Goal: Task Accomplishment & Management: Manage account settings

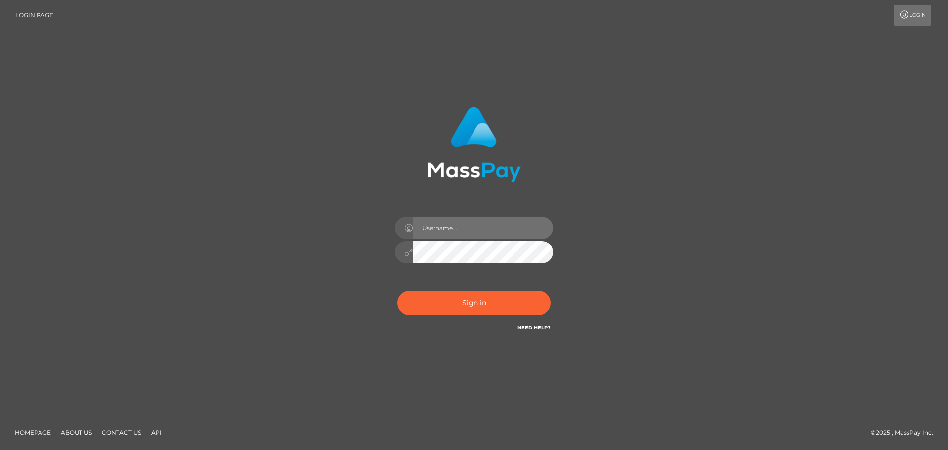
click at [468, 224] on input "text" at bounding box center [483, 228] width 140 height 22
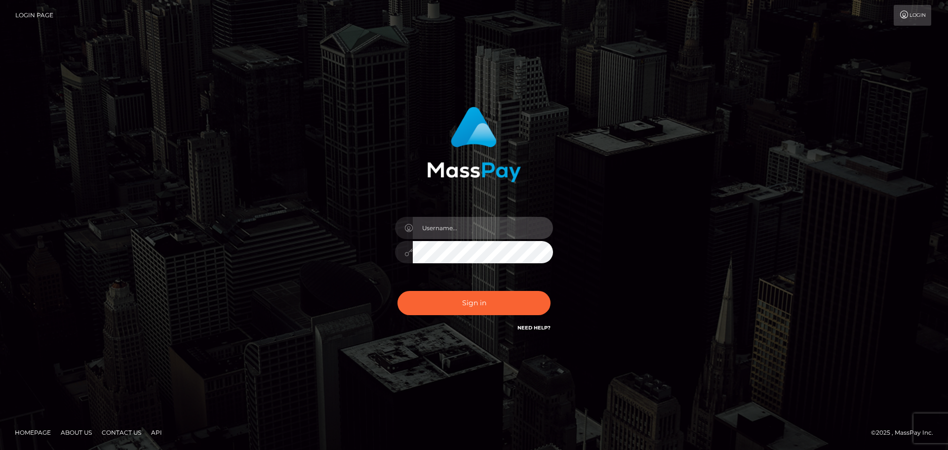
type input "hello.feetfinder"
click at [640, 261] on div "hello.feetfinder Sign in" at bounding box center [474, 224] width 563 height 251
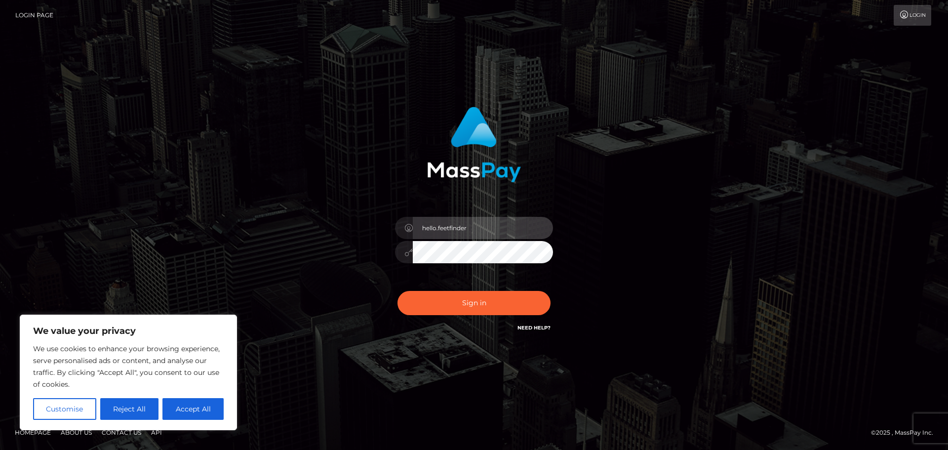
click at [484, 237] on input "hello.feetfinder" at bounding box center [483, 228] width 140 height 22
click at [483, 227] on input "hello.feetfinder" at bounding box center [483, 228] width 140 height 22
click at [690, 252] on div "hello.feetfinder Sign in" at bounding box center [474, 224] width 563 height 251
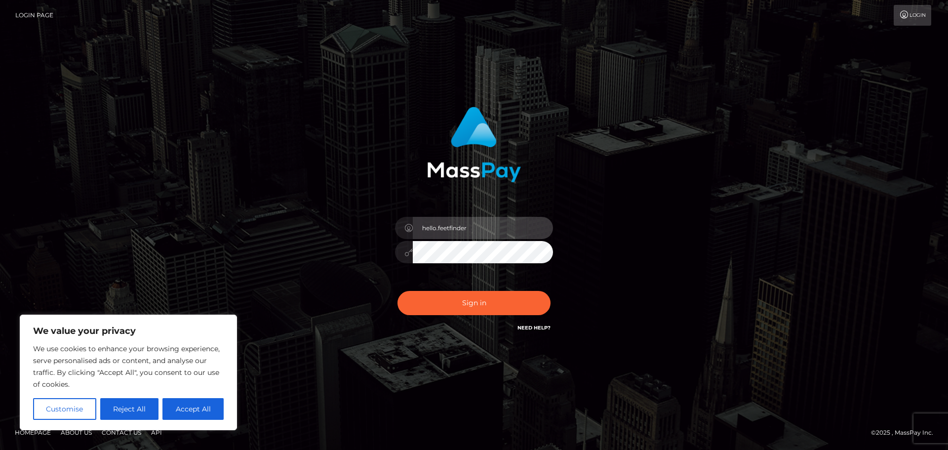
click at [492, 235] on input "hello.feetfinder" at bounding box center [483, 228] width 140 height 22
click at [492, 229] on input "hello.feetfinder" at bounding box center [483, 228] width 140 height 22
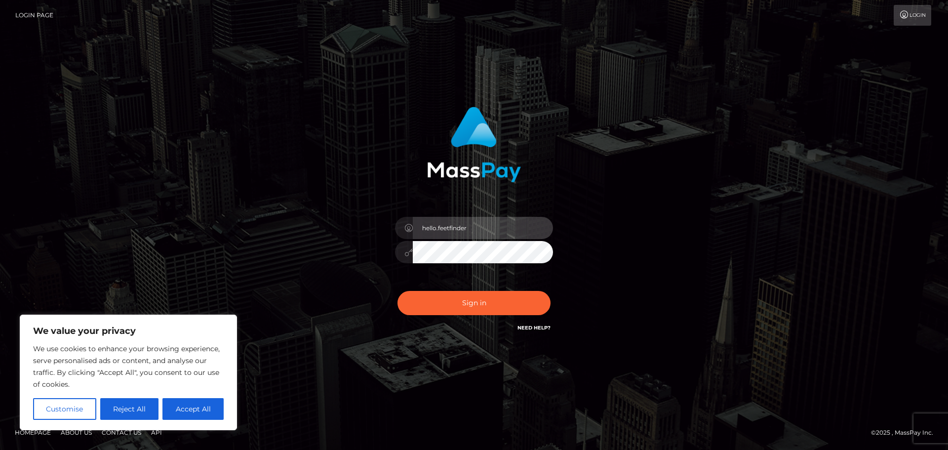
click at [492, 229] on input "hello.feetfinder" at bounding box center [483, 228] width 140 height 22
click at [670, 233] on div "hello.feetfinder Sign in" at bounding box center [474, 224] width 563 height 251
click at [507, 230] on input "hello.feetfinder" at bounding box center [483, 228] width 140 height 22
